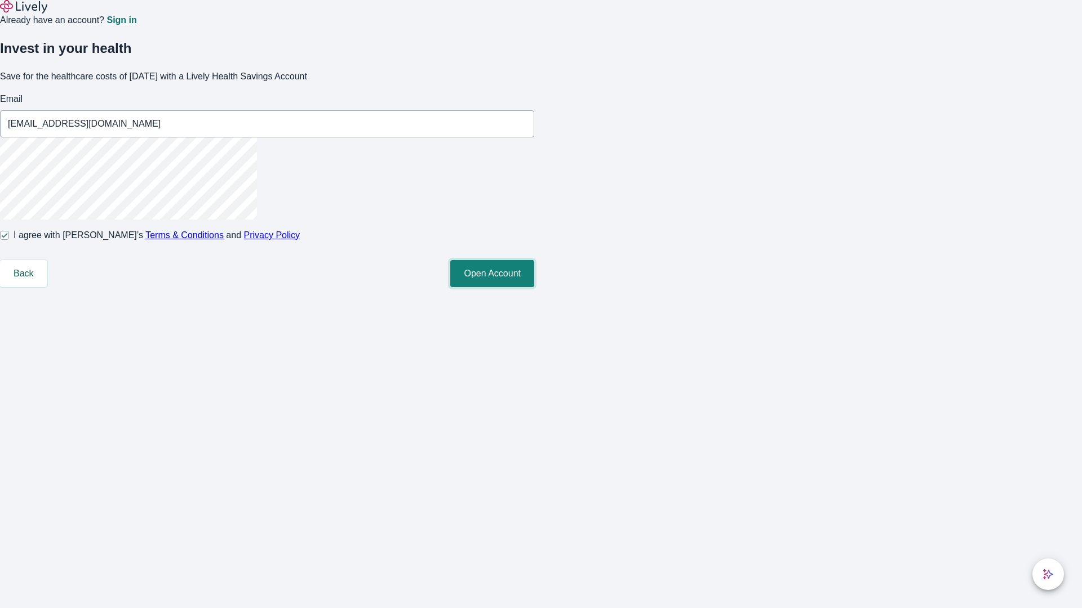
click at [534, 287] on button "Open Account" at bounding box center [492, 273] width 84 height 27
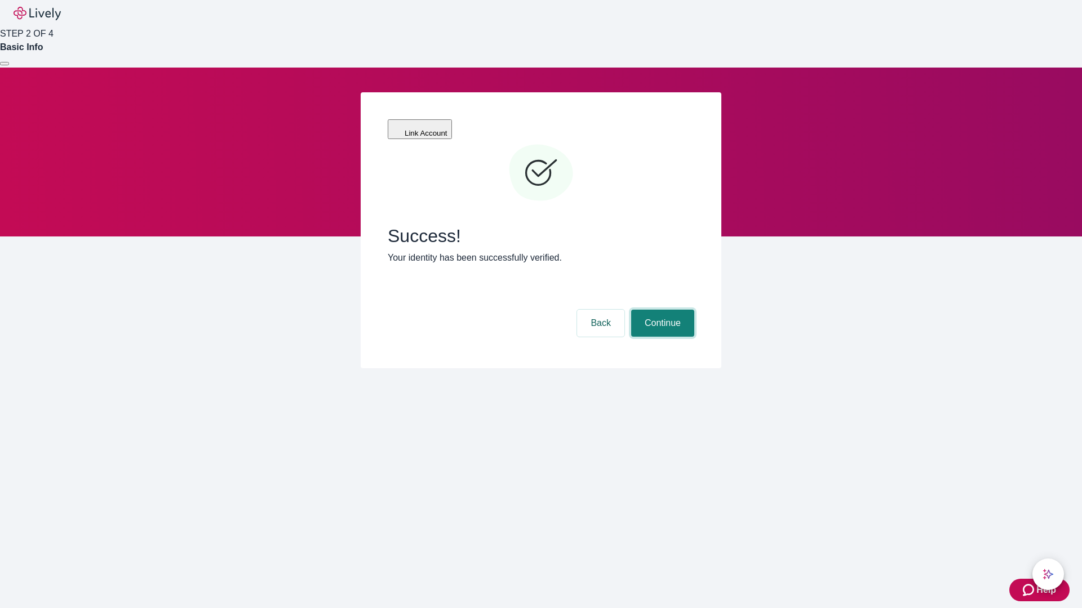
click at [661, 310] on button "Continue" at bounding box center [662, 323] width 63 height 27
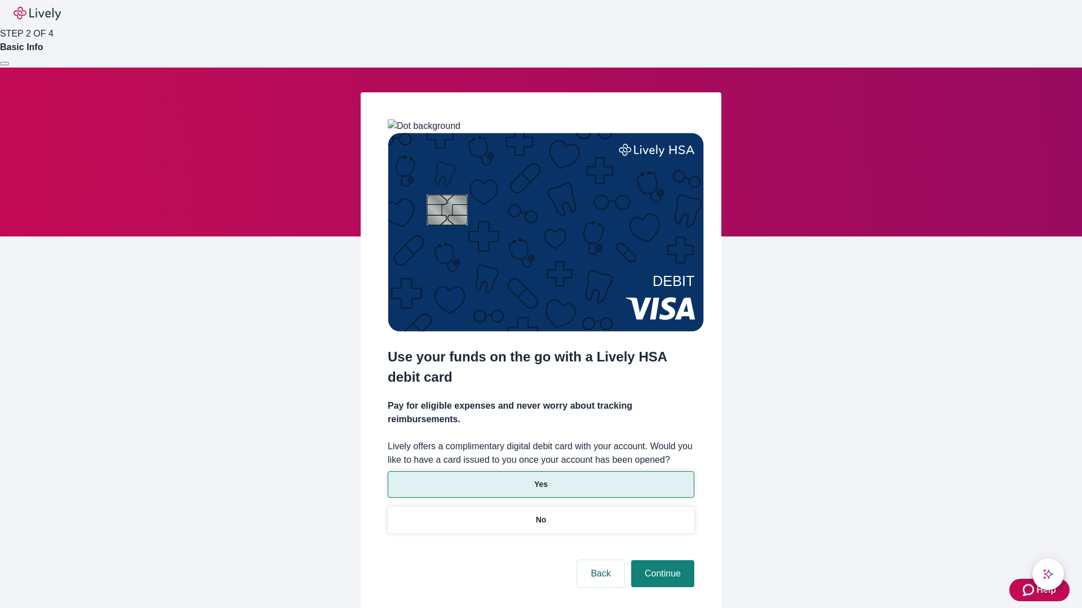
click at [540, 479] on p "Yes" at bounding box center [541, 485] width 14 height 12
click at [661, 561] on button "Continue" at bounding box center [662, 574] width 63 height 27
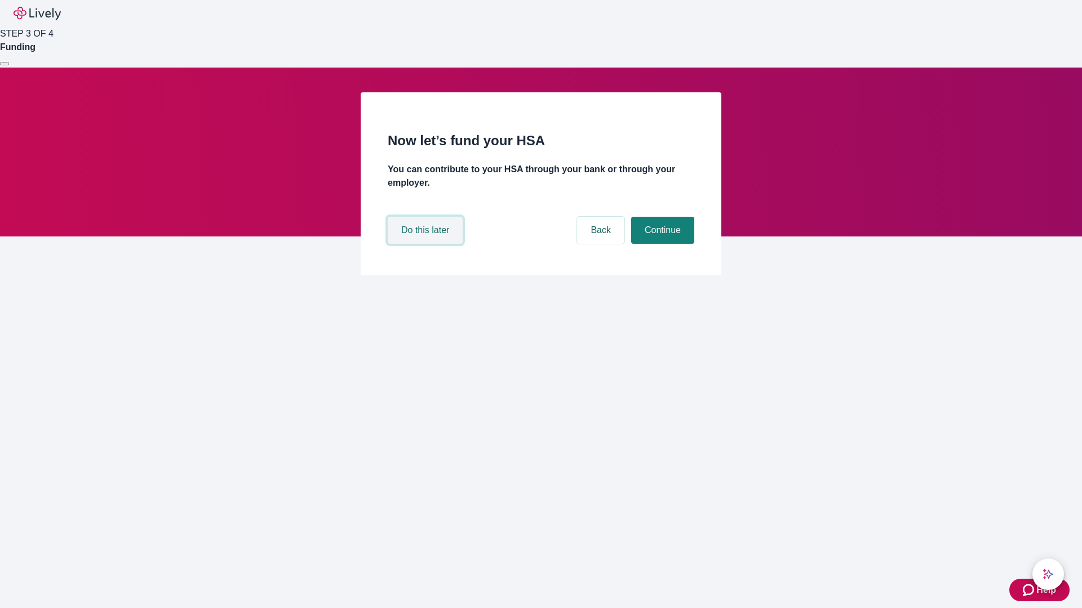
click at [426, 244] on button "Do this later" at bounding box center [425, 230] width 75 height 27
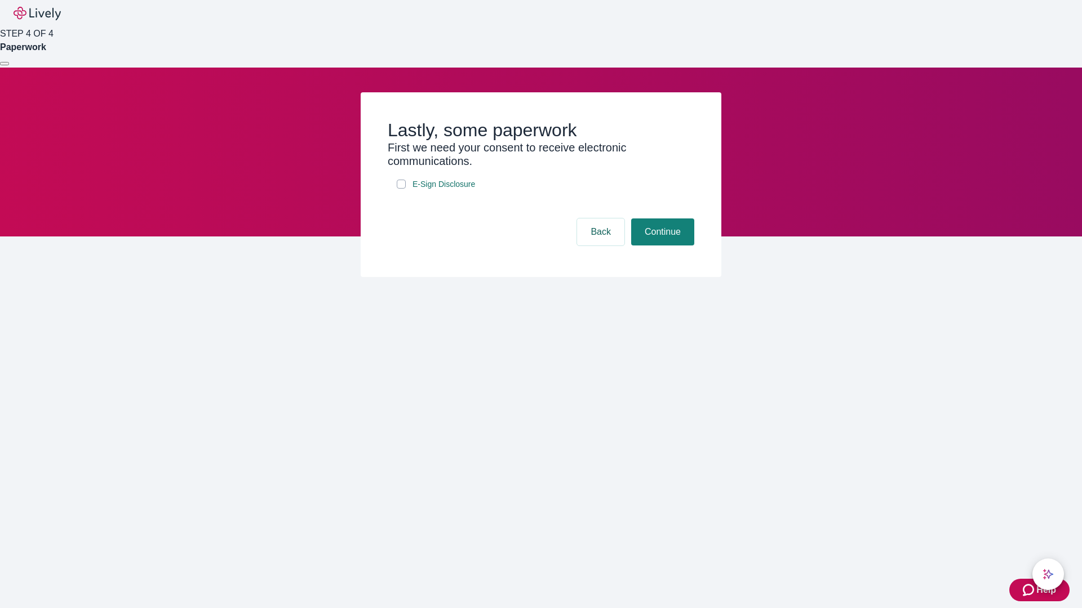
click at [401, 189] on input "E-Sign Disclosure" at bounding box center [401, 184] width 9 height 9
checkbox input "true"
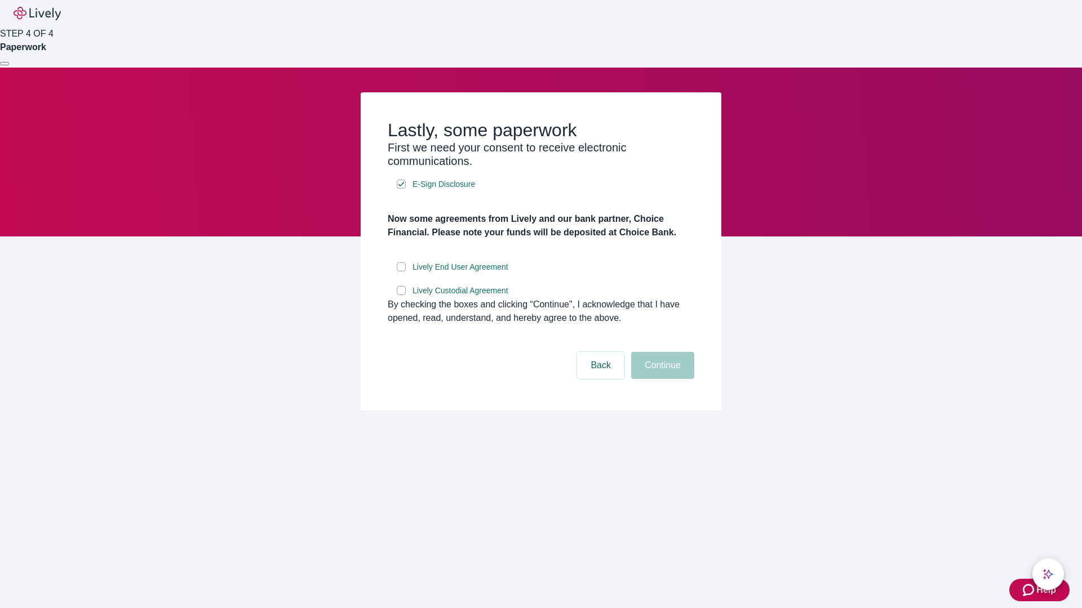
click at [401, 272] on input "Lively End User Agreement" at bounding box center [401, 267] width 9 height 9
checkbox input "true"
click at [401, 295] on input "Lively Custodial Agreement" at bounding box center [401, 290] width 9 height 9
checkbox input "true"
click at [661, 379] on button "Continue" at bounding box center [662, 365] width 63 height 27
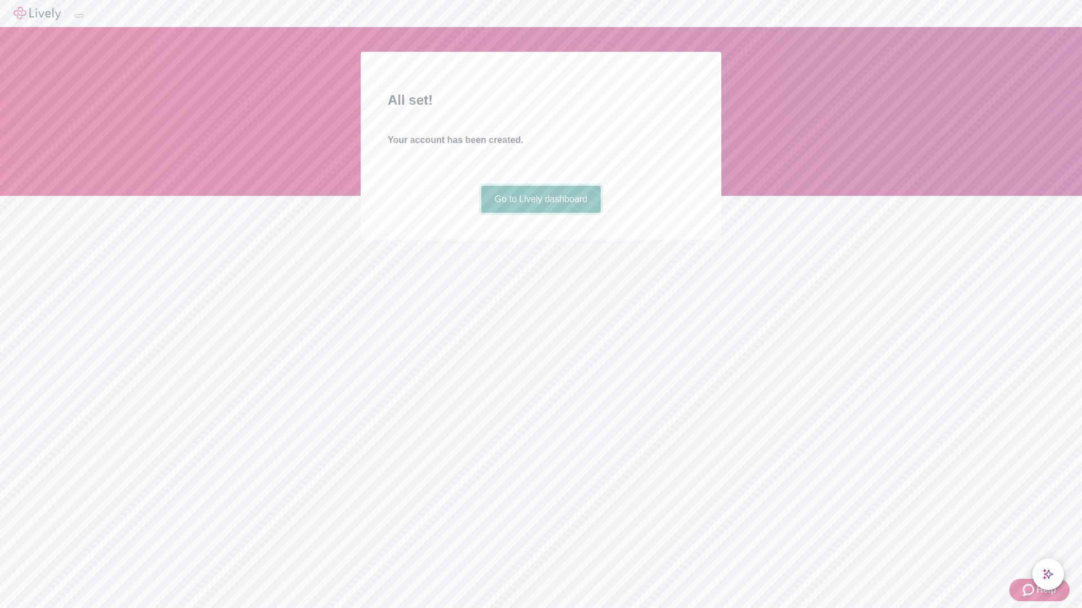
click at [540, 213] on link "Go to Lively dashboard" at bounding box center [541, 199] width 120 height 27
